Goal: Transaction & Acquisition: Purchase product/service

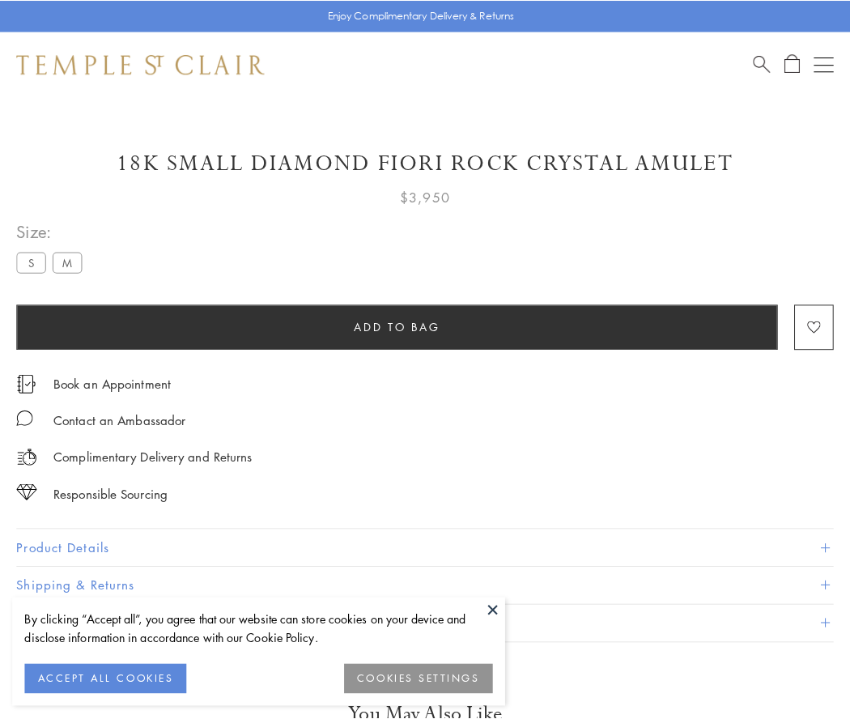
scroll to position [8, 0]
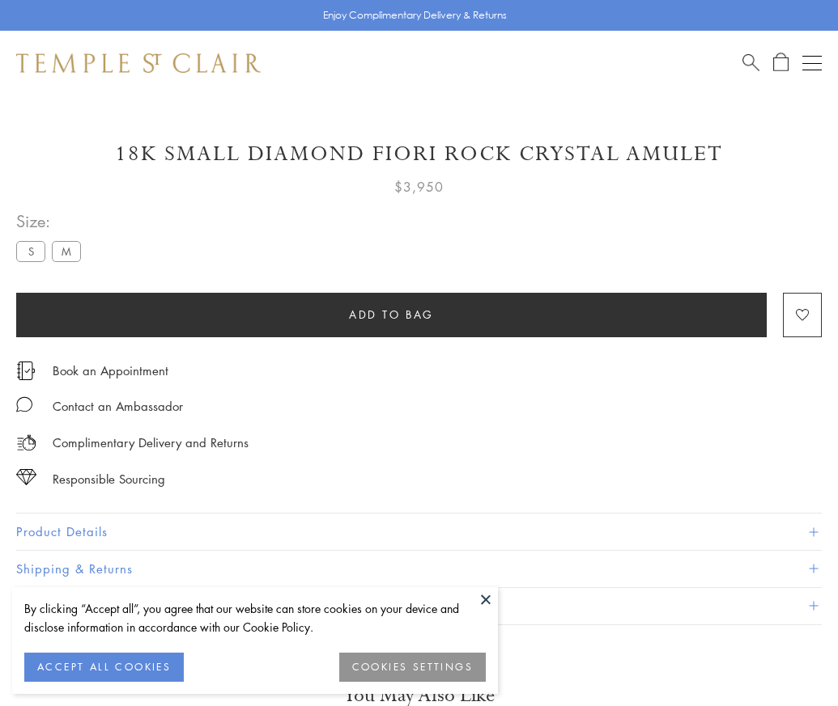
click at [391, 314] on span "Add to bag" at bounding box center [391, 315] width 85 height 18
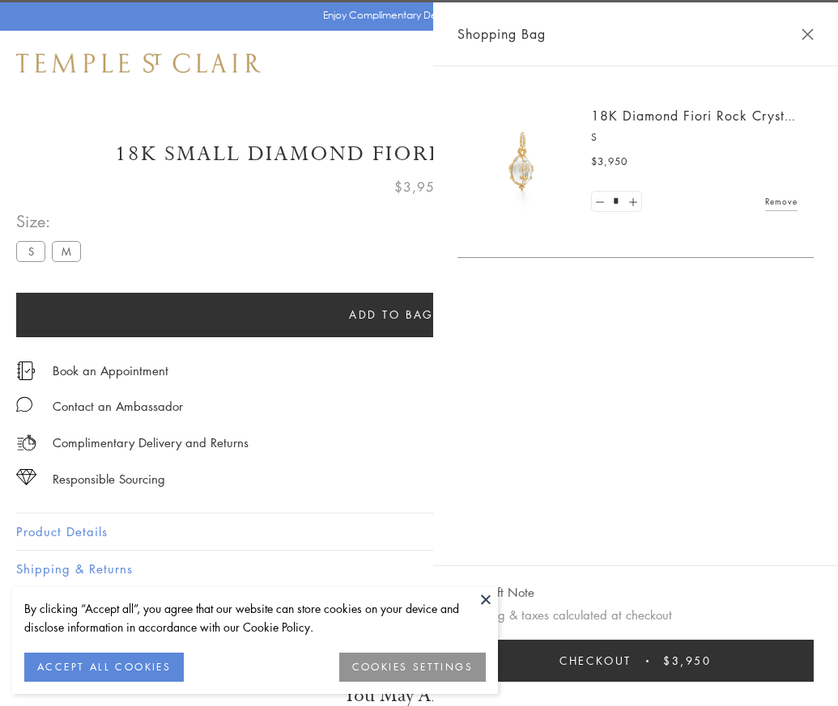
click at [813, 673] on button "Checkout $3,950" at bounding box center [635, 661] width 356 height 42
